Goal: Information Seeking & Learning: Find specific fact

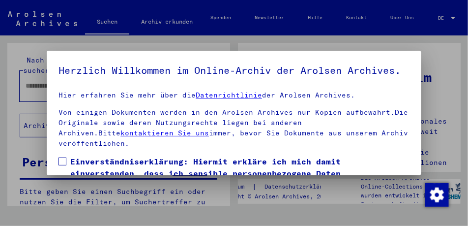
scroll to position [175, 0]
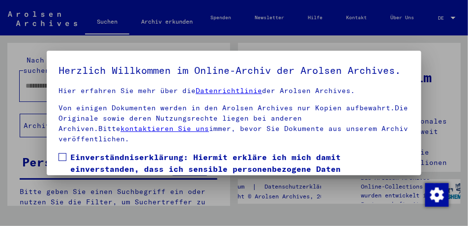
click at [61, 161] on span at bounding box center [63, 157] width 8 height 8
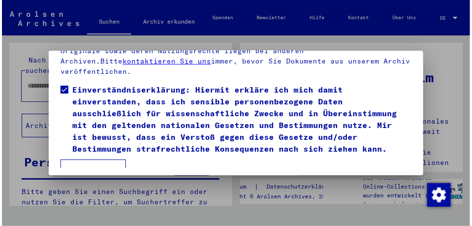
scroll to position [88, 0]
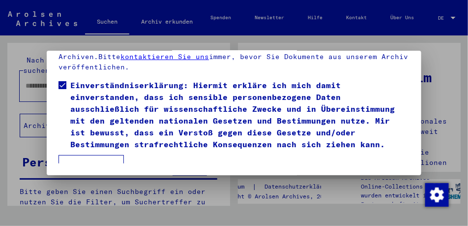
click at [91, 155] on button "Ich stimme zu" at bounding box center [91, 167] width 65 height 24
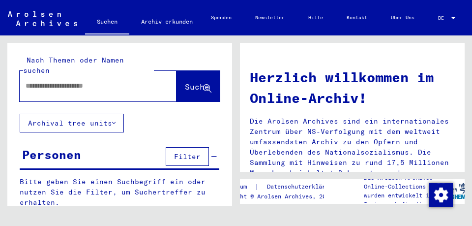
click at [84, 81] on input "text" at bounding box center [86, 86] width 121 height 10
drag, startPoint x: 71, startPoint y: 76, endPoint x: 17, endPoint y: 80, distance: 54.2
click at [17, 80] on div "**********" at bounding box center [119, 78] width 225 height 71
click at [81, 81] on input "**********" at bounding box center [86, 86] width 121 height 10
type input "**********"
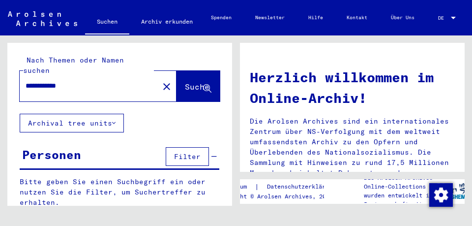
click at [197, 82] on span "Suche" at bounding box center [197, 87] width 25 height 10
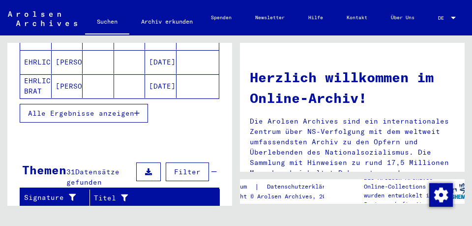
scroll to position [225, 0]
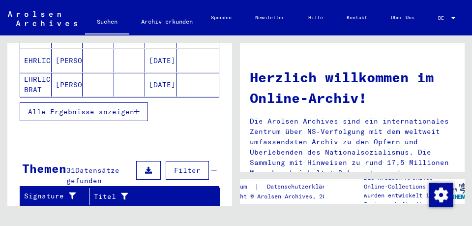
click at [120, 111] on span "Alle Ergebnisse anzeigen" at bounding box center [81, 111] width 106 height 9
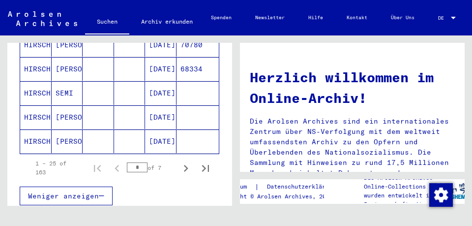
scroll to position [654, 0]
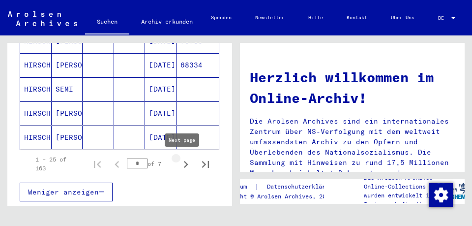
click at [184, 163] on icon "Next page" at bounding box center [186, 164] width 4 height 7
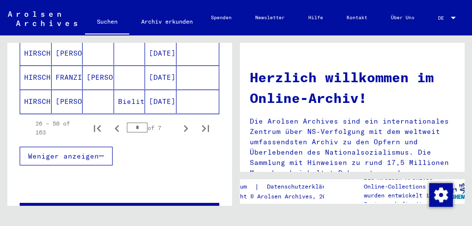
scroll to position [702, 0]
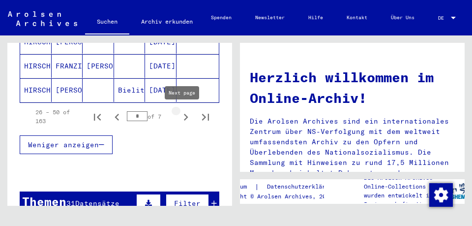
click at [182, 117] on icon "Next page" at bounding box center [186, 117] width 14 height 14
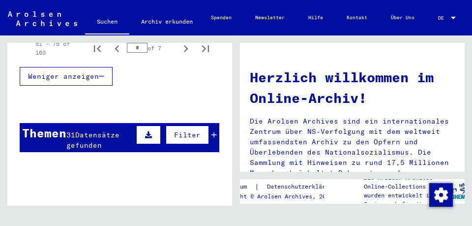
scroll to position [770, 0]
click at [184, 49] on icon "Next page" at bounding box center [186, 48] width 4 height 7
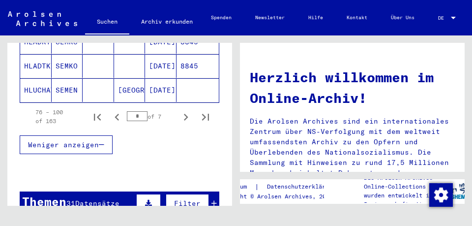
scroll to position [706, 0]
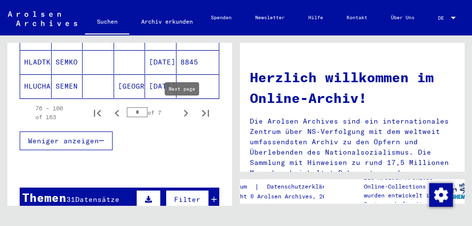
click at [182, 113] on icon "Next page" at bounding box center [186, 113] width 14 height 14
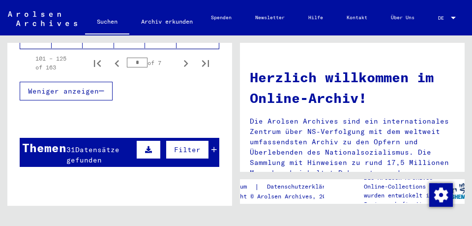
scroll to position [757, 0]
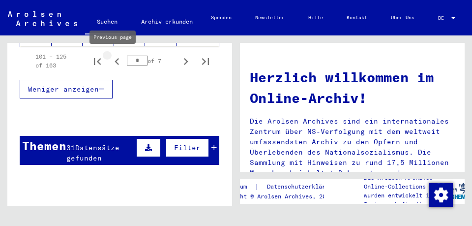
click at [114, 61] on icon "Previous page" at bounding box center [117, 62] width 14 height 14
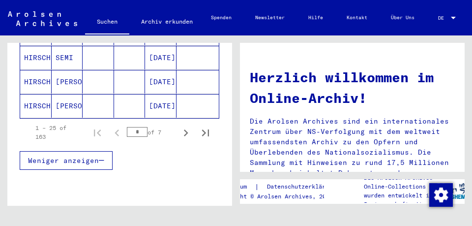
scroll to position [699, 0]
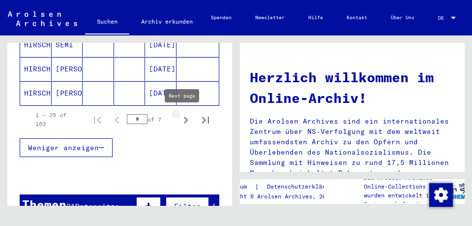
click at [181, 121] on icon "Next page" at bounding box center [186, 120] width 14 height 14
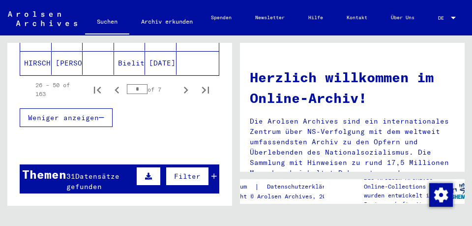
scroll to position [709, 0]
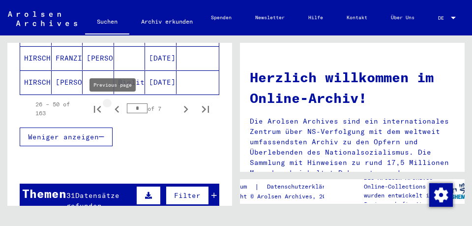
click at [113, 107] on icon "Previous page" at bounding box center [117, 109] width 14 height 14
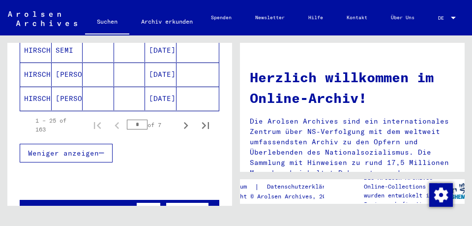
scroll to position [698, 0]
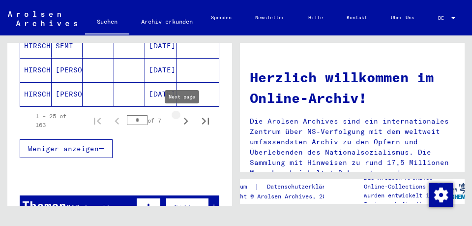
click at [184, 120] on icon "Next page" at bounding box center [186, 121] width 4 height 7
type input "*"
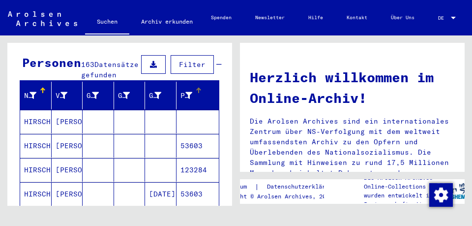
scroll to position [92, 0]
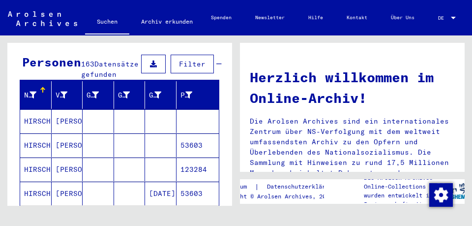
click at [36, 120] on mat-cell "HIRSCH" at bounding box center [35, 121] width 31 height 24
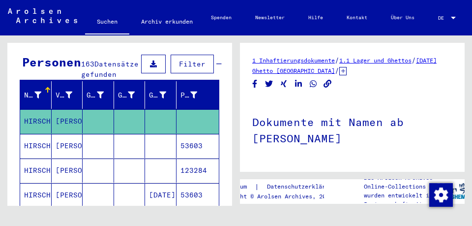
click at [38, 144] on mat-cell "HIRSCH" at bounding box center [35, 146] width 31 height 24
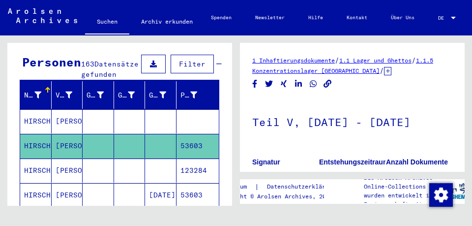
click at [40, 171] on icon at bounding box center [41, 186] width 25 height 39
click at [32, 169] on icon at bounding box center [41, 186] width 25 height 39
click at [37, 170] on icon at bounding box center [41, 186] width 25 height 39
click at [37, 171] on icon at bounding box center [41, 186] width 25 height 39
click at [37, 126] on mat-cell "HIRSCH" at bounding box center [35, 121] width 31 height 24
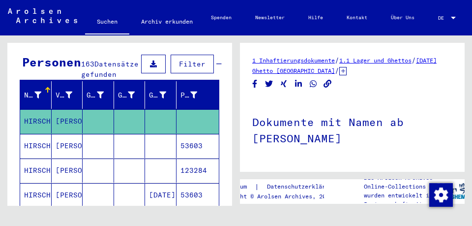
click at [34, 168] on icon at bounding box center [41, 186] width 25 height 39
click at [36, 171] on icon at bounding box center [41, 186] width 25 height 39
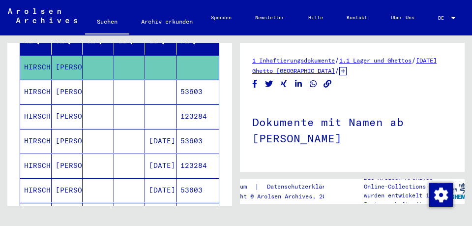
scroll to position [147, 0]
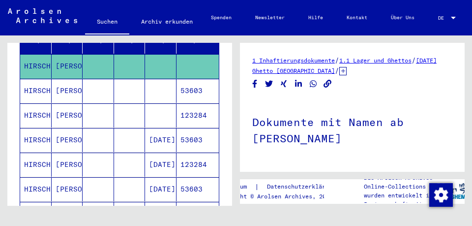
click at [37, 89] on mat-cell "HIRSCH" at bounding box center [35, 91] width 31 height 24
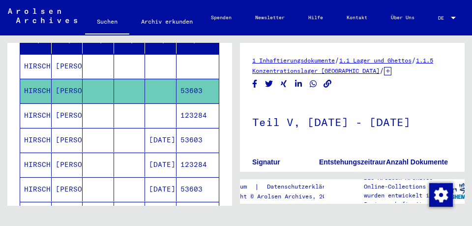
click at [37, 113] on mat-cell "HIRSCH" at bounding box center [35, 115] width 31 height 24
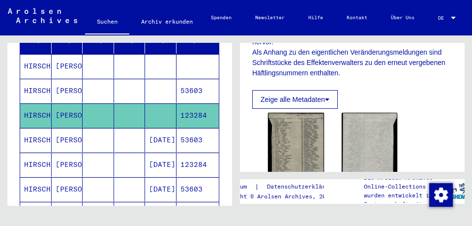
scroll to position [242, 0]
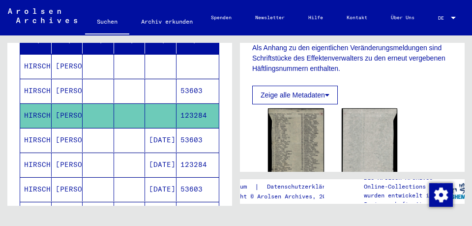
click at [327, 98] on icon at bounding box center [327, 94] width 4 height 7
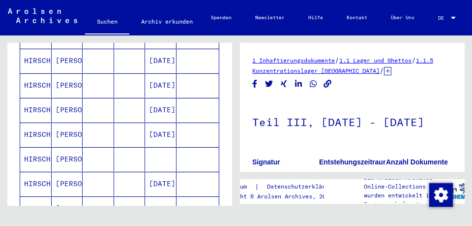
scroll to position [434, 0]
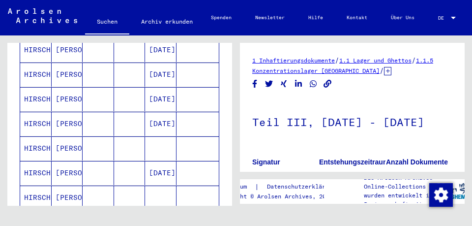
click at [36, 149] on mat-cell "HIRSCH" at bounding box center [35, 148] width 31 height 24
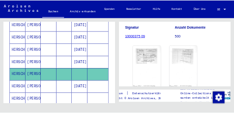
scroll to position [109, 0]
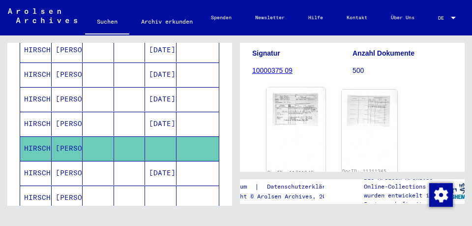
click at [295, 112] on img at bounding box center [295, 128] width 59 height 81
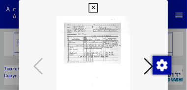
scroll to position [438, 0]
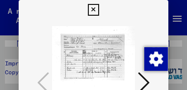
drag, startPoint x: 110, startPoint y: 56, endPoint x: 111, endPoint y: 47, distance: 8.9
click at [111, 47] on img at bounding box center [93, 83] width 83 height 127
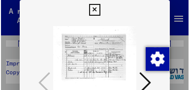
scroll to position [0, 0]
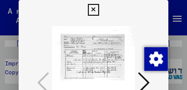
click at [93, 10] on icon at bounding box center [93, 10] width 11 height 12
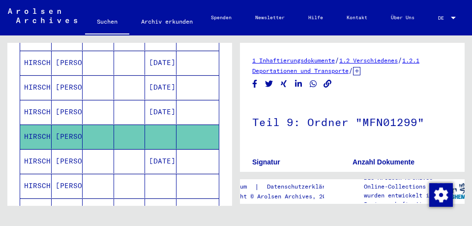
click at [40, 184] on icon at bounding box center [41, 186] width 25 height 39
click at [37, 184] on icon at bounding box center [41, 186] width 25 height 39
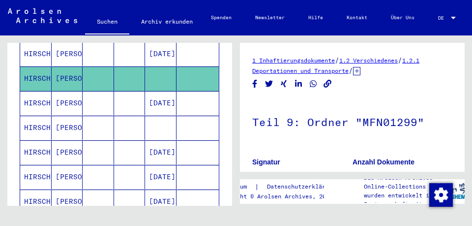
scroll to position [516, 0]
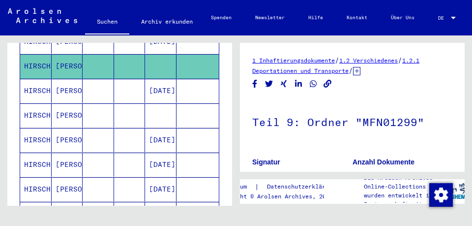
click at [33, 114] on mat-cell "HIRSCH" at bounding box center [35, 115] width 31 height 24
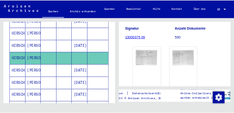
scroll to position [103, 0]
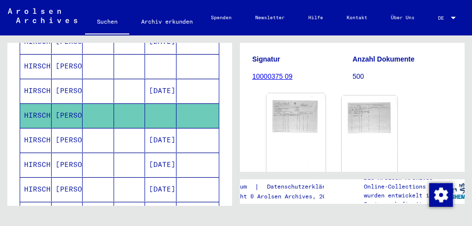
click at [297, 112] on img at bounding box center [295, 133] width 59 height 81
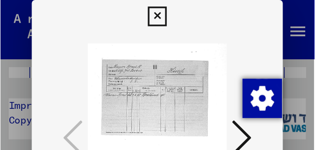
scroll to position [519, 0]
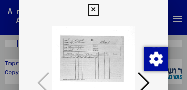
click at [94, 9] on icon at bounding box center [93, 10] width 11 height 12
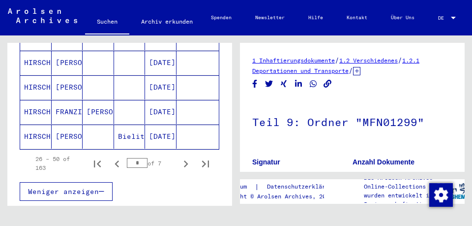
scroll to position [668, 0]
click at [181, 162] on icon "Next page" at bounding box center [186, 163] width 14 height 14
type input "*"
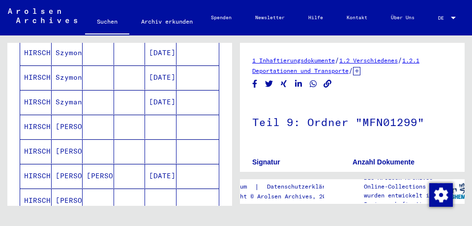
scroll to position [188, 0]
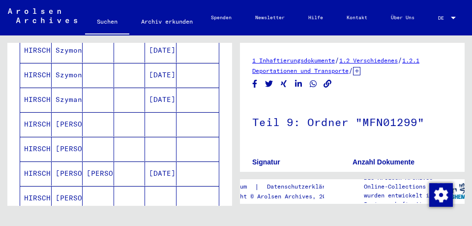
click at [39, 122] on mat-cell "HIRSCH" at bounding box center [35, 124] width 31 height 24
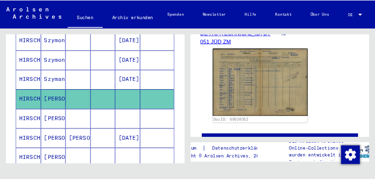
scroll to position [221, 0]
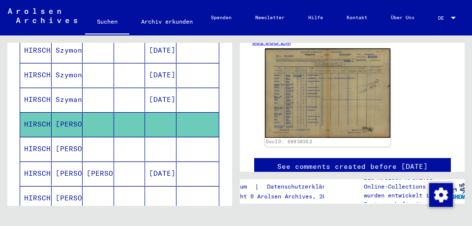
click at [351, 119] on img at bounding box center [327, 92] width 125 height 89
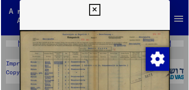
scroll to position [191, 0]
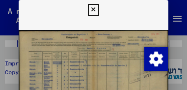
drag, startPoint x: 174, startPoint y: 116, endPoint x: 87, endPoint y: 58, distance: 104.6
click at [87, 58] on img at bounding box center [94, 83] width 150 height 127
drag, startPoint x: 186, startPoint y: 34, endPoint x: 186, endPoint y: 40, distance: 5.4
click at [186, 40] on div at bounding box center [93, 45] width 187 height 90
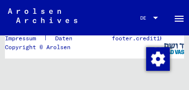
scroll to position [0, 0]
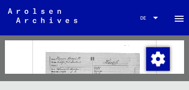
scroll to position [192, 0]
